Goal: Navigation & Orientation: Understand site structure

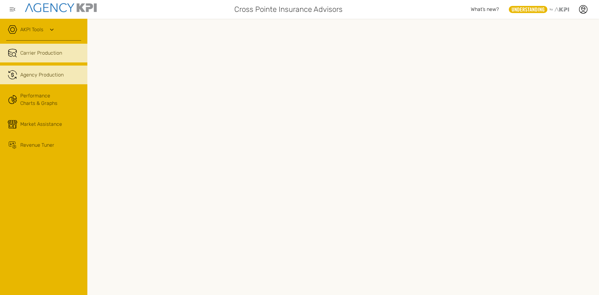
click at [42, 74] on span "Agency Production" at bounding box center [41, 74] width 43 height 7
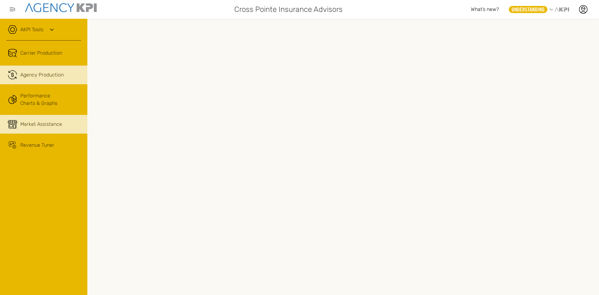
click at [35, 126] on span "Market Assistance" at bounding box center [41, 123] width 42 height 7
